Goal: Task Accomplishment & Management: Complete application form

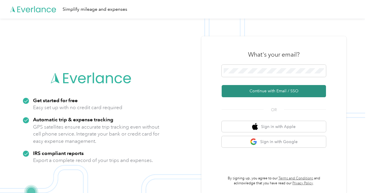
click at [265, 89] on button "Continue with Email / SSO" at bounding box center [274, 91] width 104 height 12
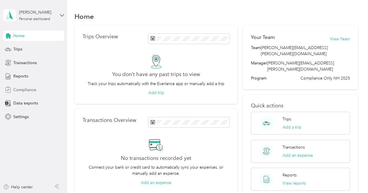
click at [39, 91] on div "Compliance" at bounding box center [33, 89] width 61 height 10
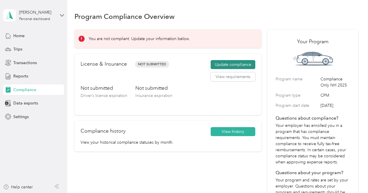
click at [232, 62] on button "Update compliance" at bounding box center [233, 64] width 45 height 9
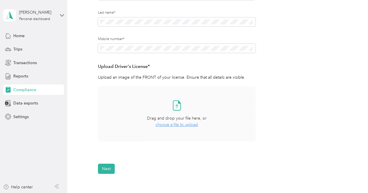
scroll to position [105, 0]
click at [192, 123] on span "choose a file to upload" at bounding box center [177, 124] width 42 height 5
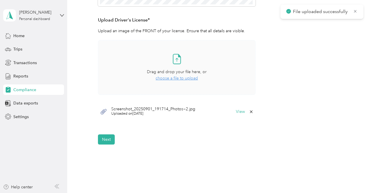
scroll to position [151, 0]
click at [107, 135] on button "Next" at bounding box center [106, 139] width 17 height 10
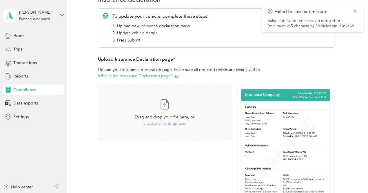
scroll to position [81, 0]
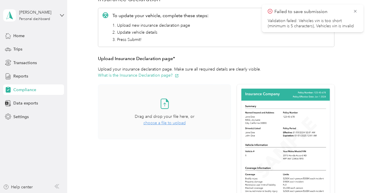
click at [155, 123] on span "choose a file to upload" at bounding box center [164, 122] width 42 height 5
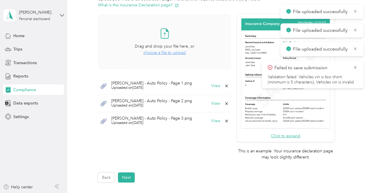
scroll to position [158, 0]
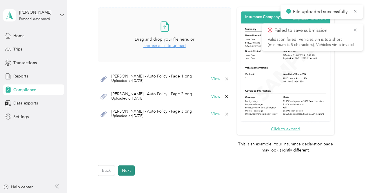
click at [129, 171] on button "Next" at bounding box center [126, 170] width 17 height 10
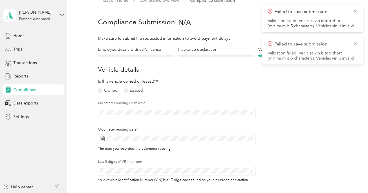
scroll to position [7, 0]
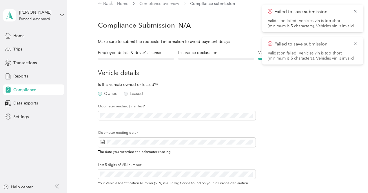
click at [103, 95] on label "Owned" at bounding box center [108, 94] width 20 height 4
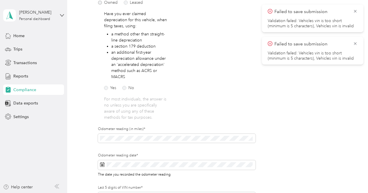
scroll to position [98, 0]
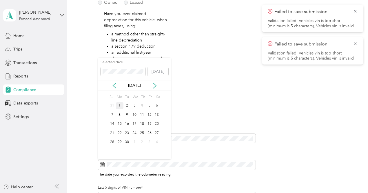
click at [121, 106] on div "1" at bounding box center [120, 105] width 8 height 7
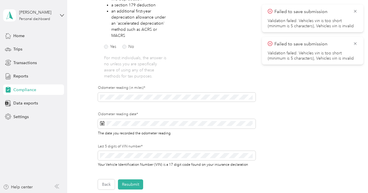
scroll to position [139, 0]
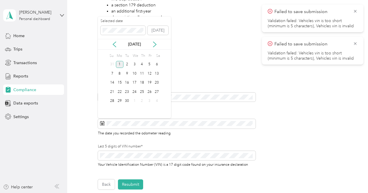
click at [113, 47] on div "[DATE]" at bounding box center [134, 44] width 73 height 11
click at [114, 45] on icon at bounding box center [115, 44] width 6 height 6
click at [112, 108] on div "31" at bounding box center [112, 109] width 8 height 7
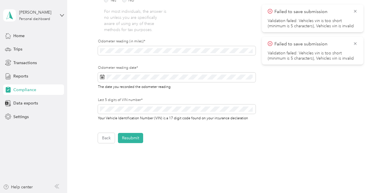
scroll to position [189, 0]
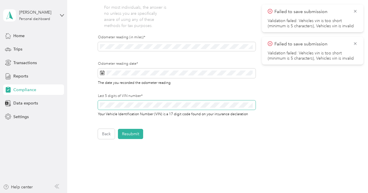
click at [130, 109] on span at bounding box center [177, 104] width 158 height 9
click at [133, 132] on button "Resubmit" at bounding box center [130, 134] width 25 height 10
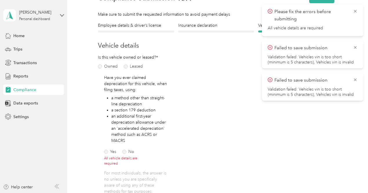
scroll to position [81, 0]
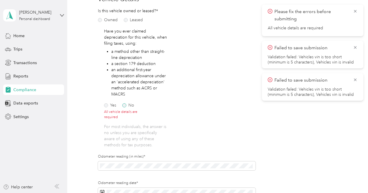
click at [125, 105] on label "No" at bounding box center [128, 105] width 12 height 4
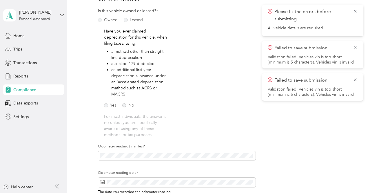
scroll to position [220, 0]
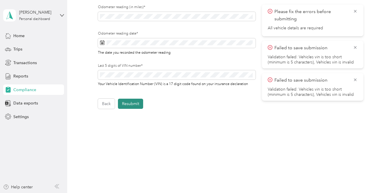
click at [127, 107] on button "Resubmit" at bounding box center [130, 103] width 25 height 10
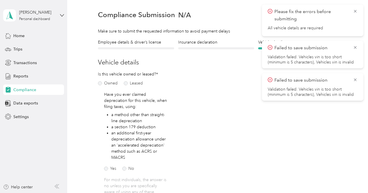
scroll to position [7, 0]
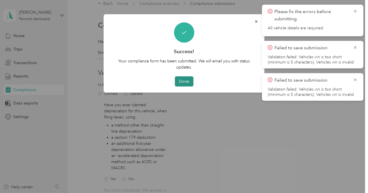
click at [185, 77] on button "Done" at bounding box center [184, 81] width 19 height 10
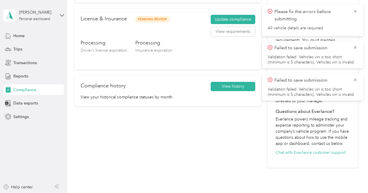
scroll to position [97, 0]
